Goal: Find specific page/section: Find specific page/section

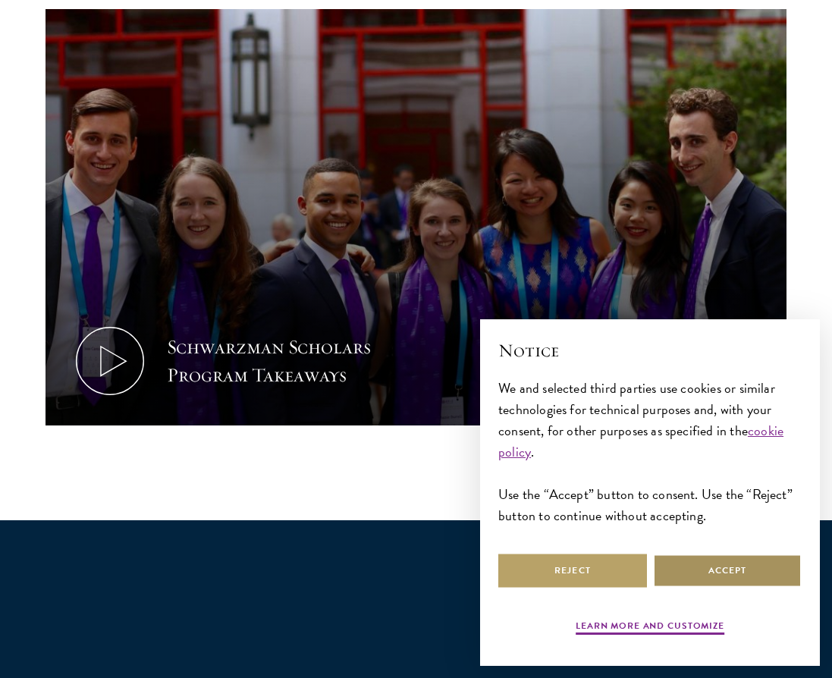
click at [746, 576] on button "Accept" at bounding box center [727, 571] width 149 height 34
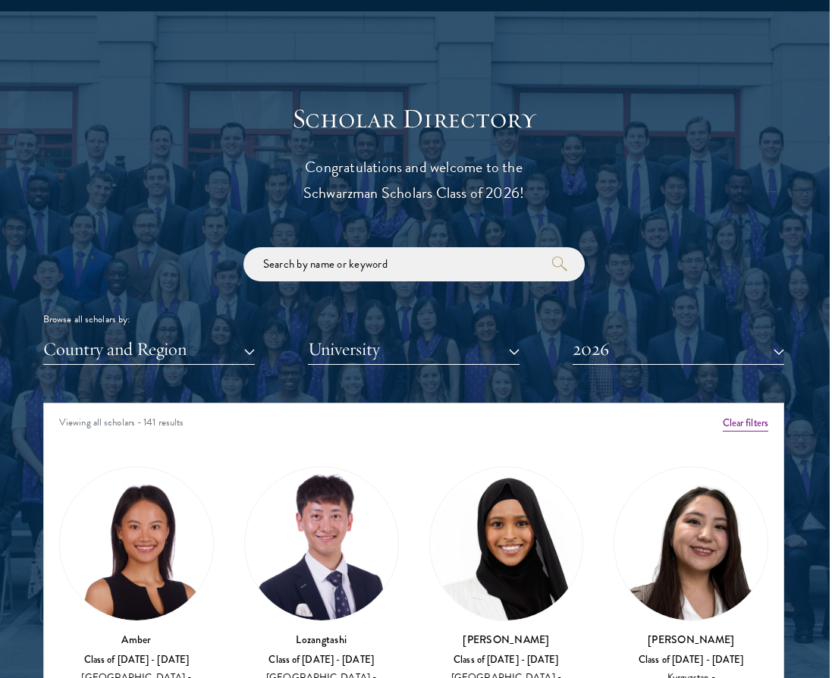
scroll to position [1759, 2]
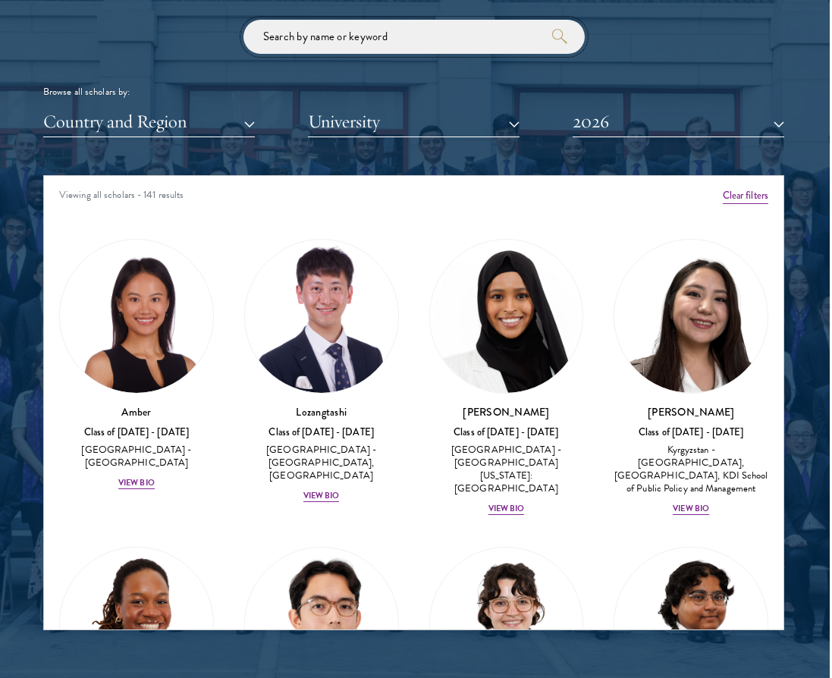
click at [380, 39] on input "search" at bounding box center [413, 37] width 341 height 34
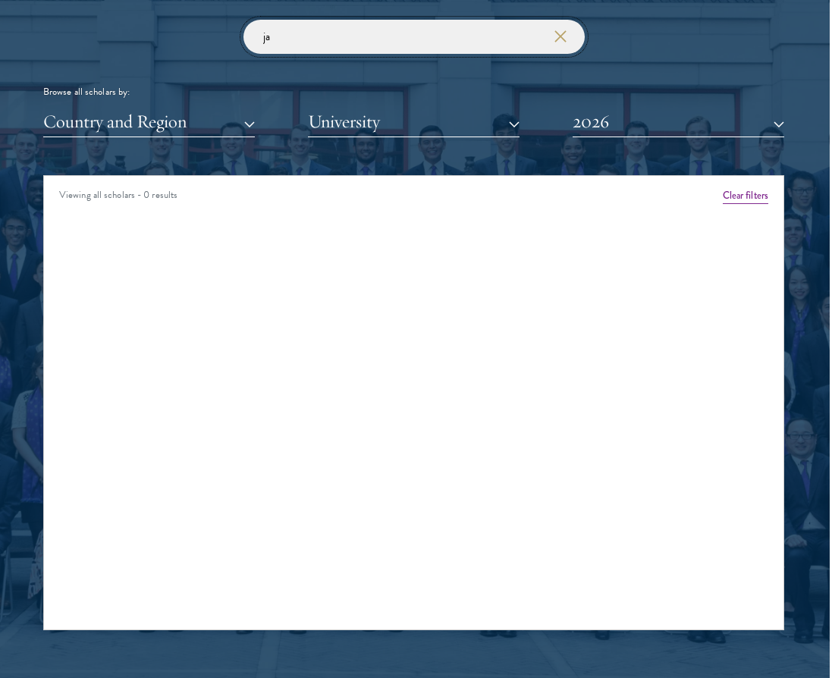
type input "j"
